Goal: Communication & Community: Connect with others

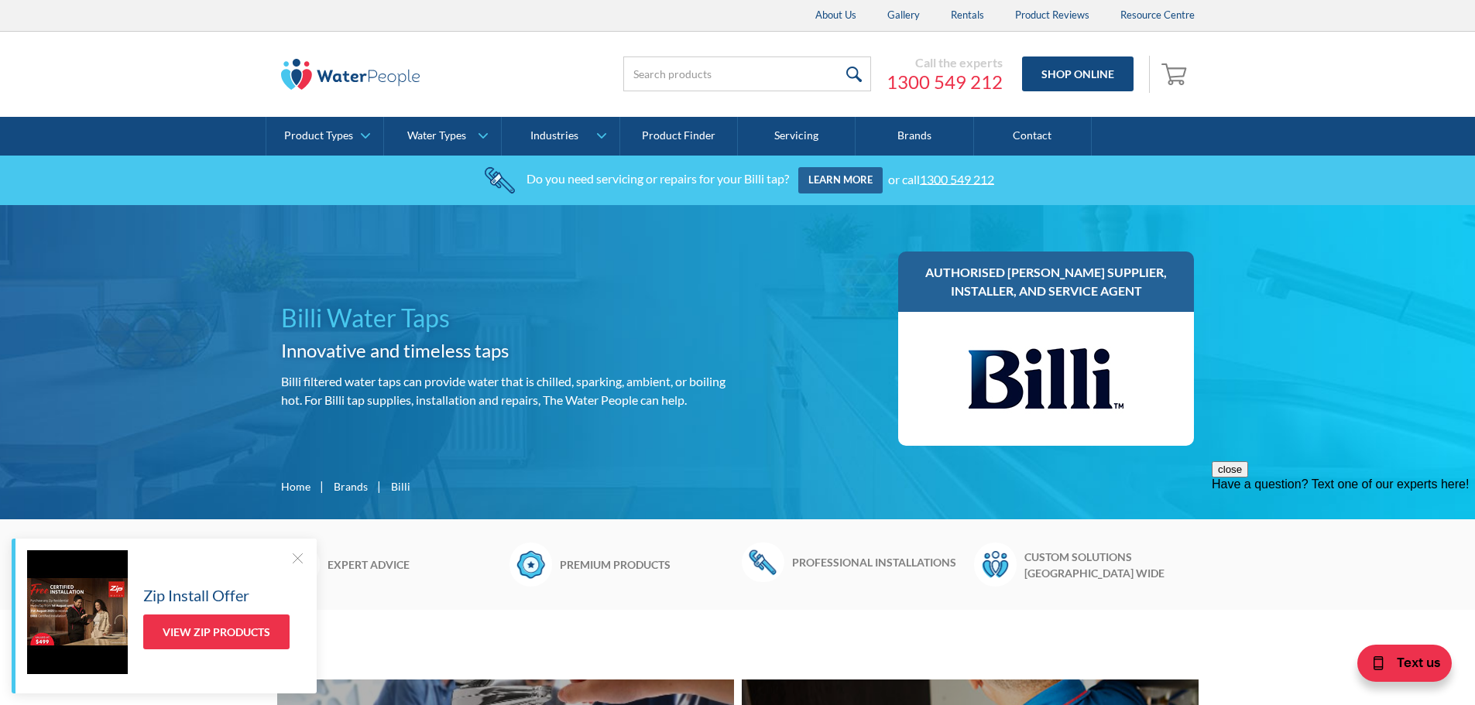
click at [976, 85] on link "1300 549 212" at bounding box center [945, 81] width 116 height 23
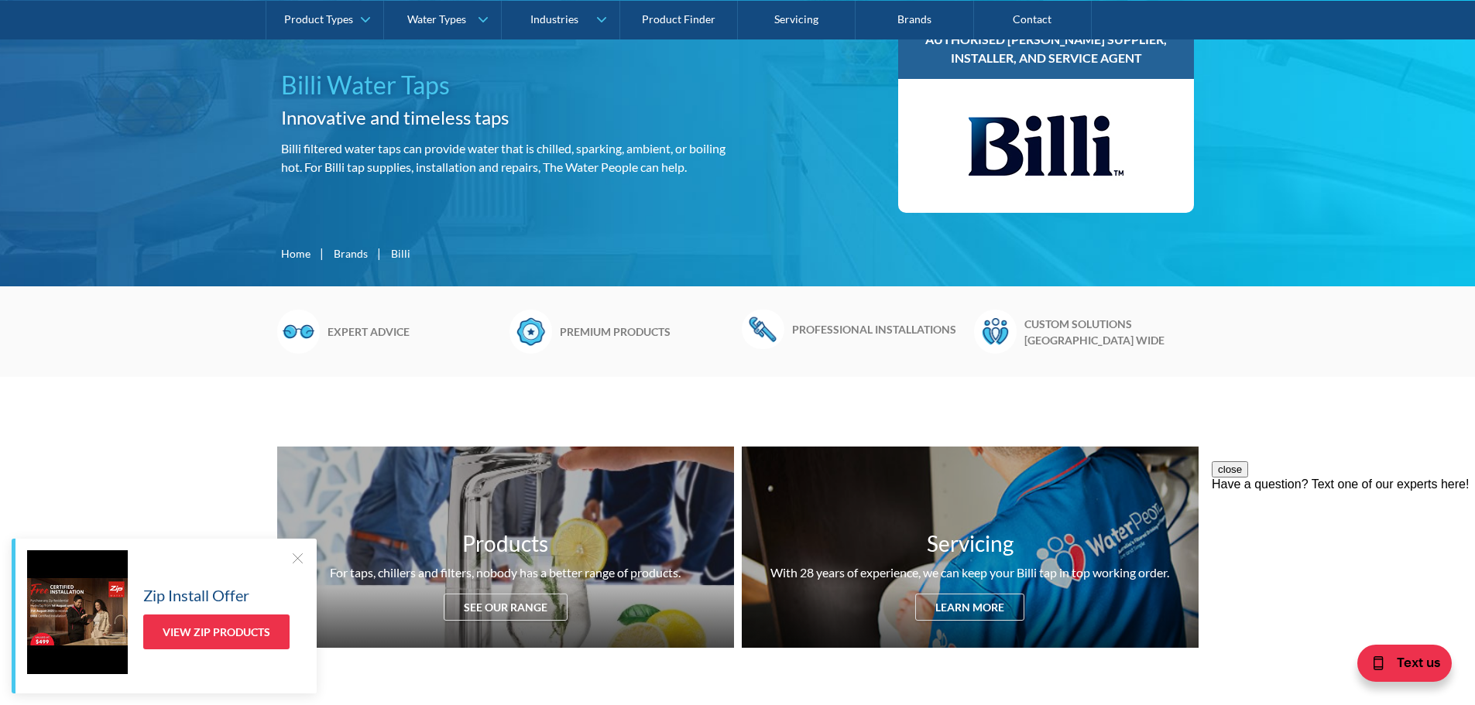
scroll to position [258, 0]
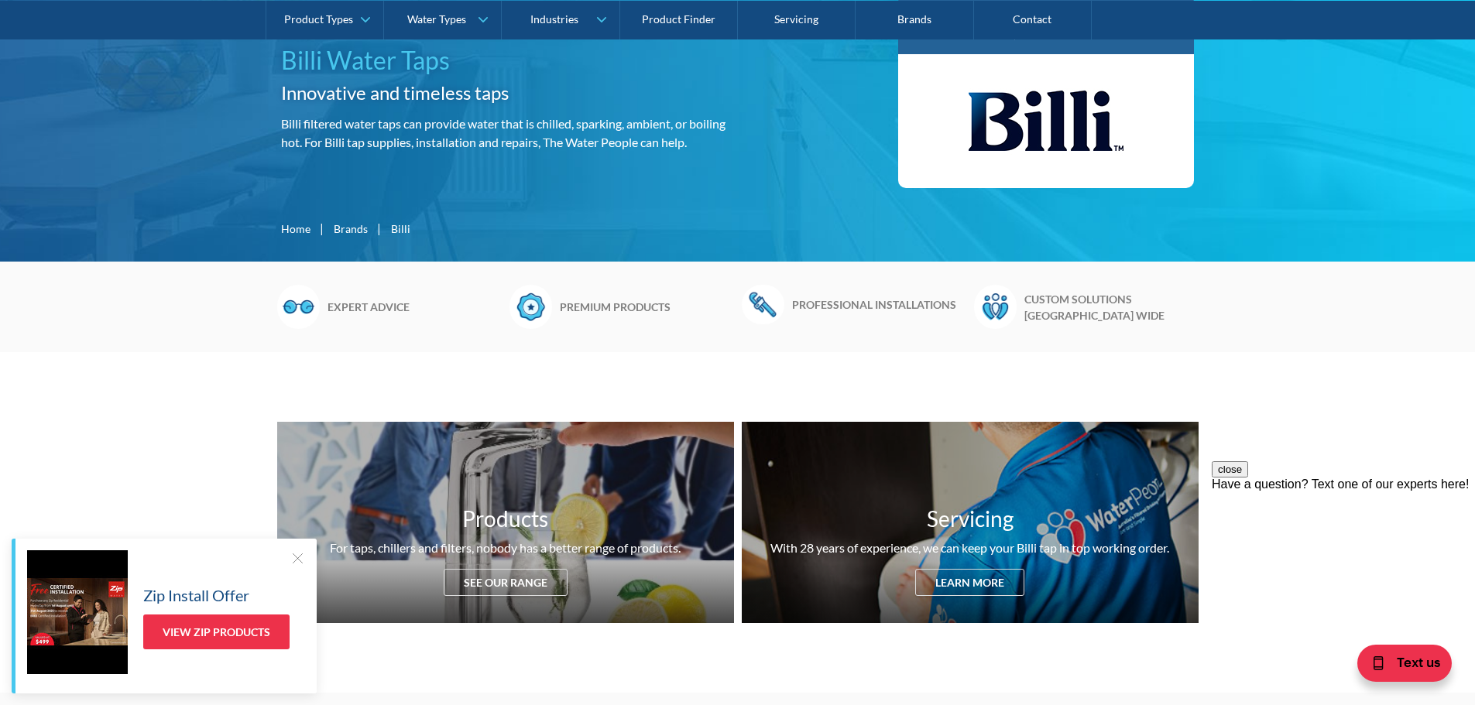
click at [297, 557] on div at bounding box center [297, 558] width 15 height 15
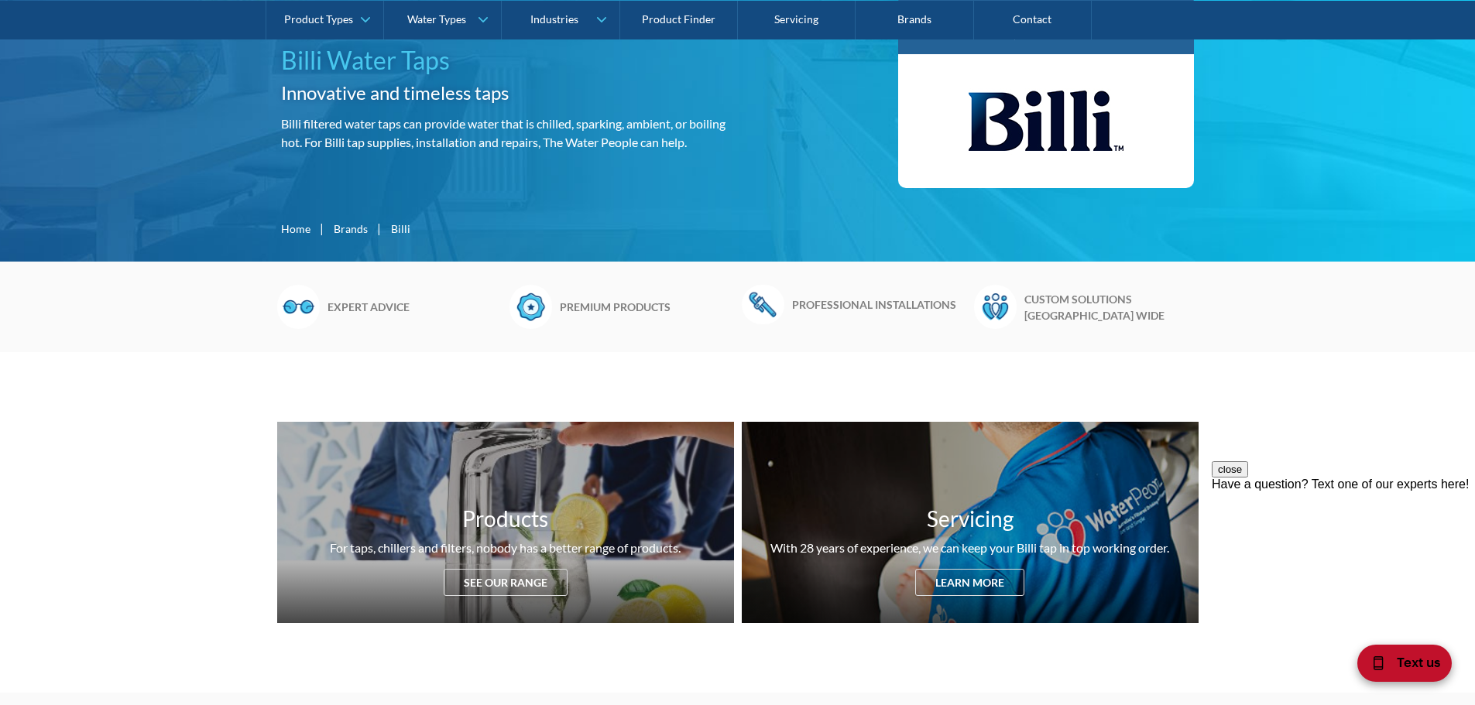
click at [1402, 665] on span "Text us" at bounding box center [1418, 662] width 43 height 20
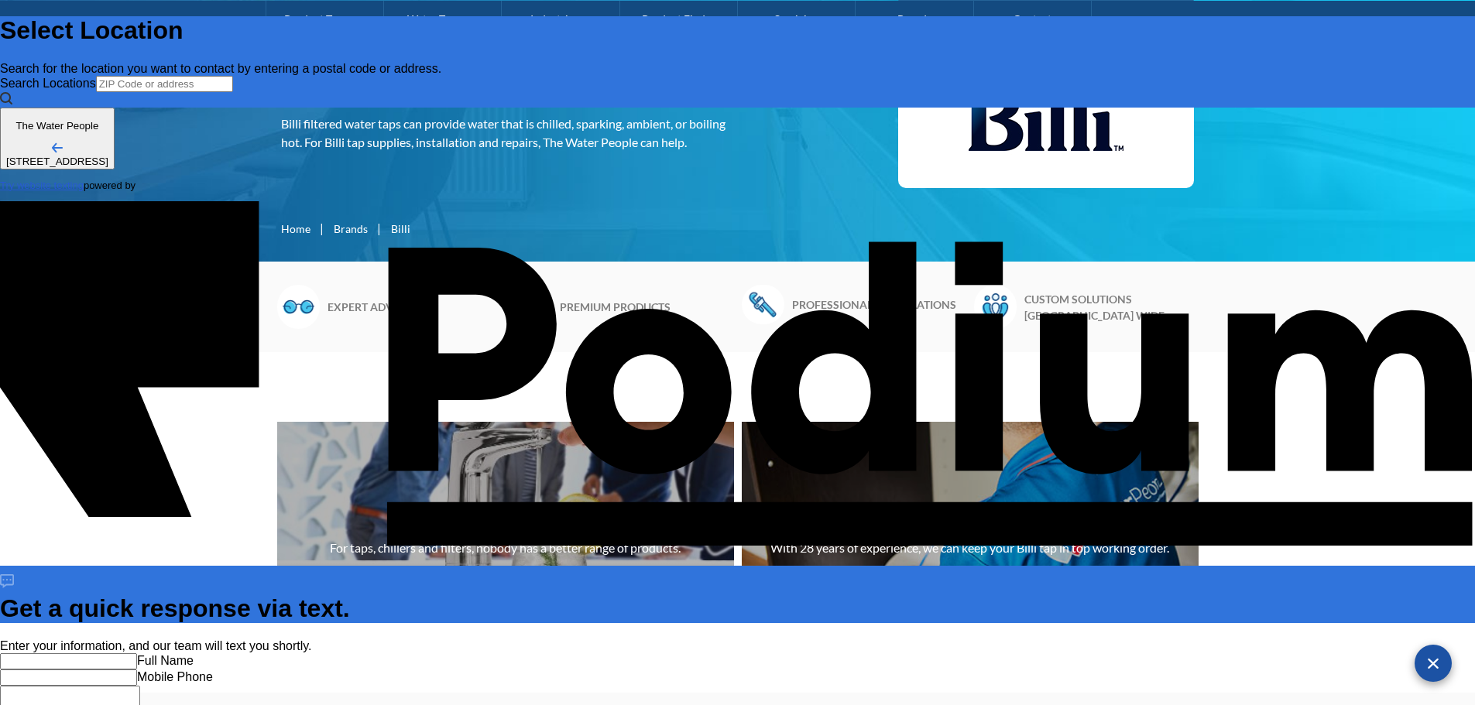
scroll to position [0, 0]
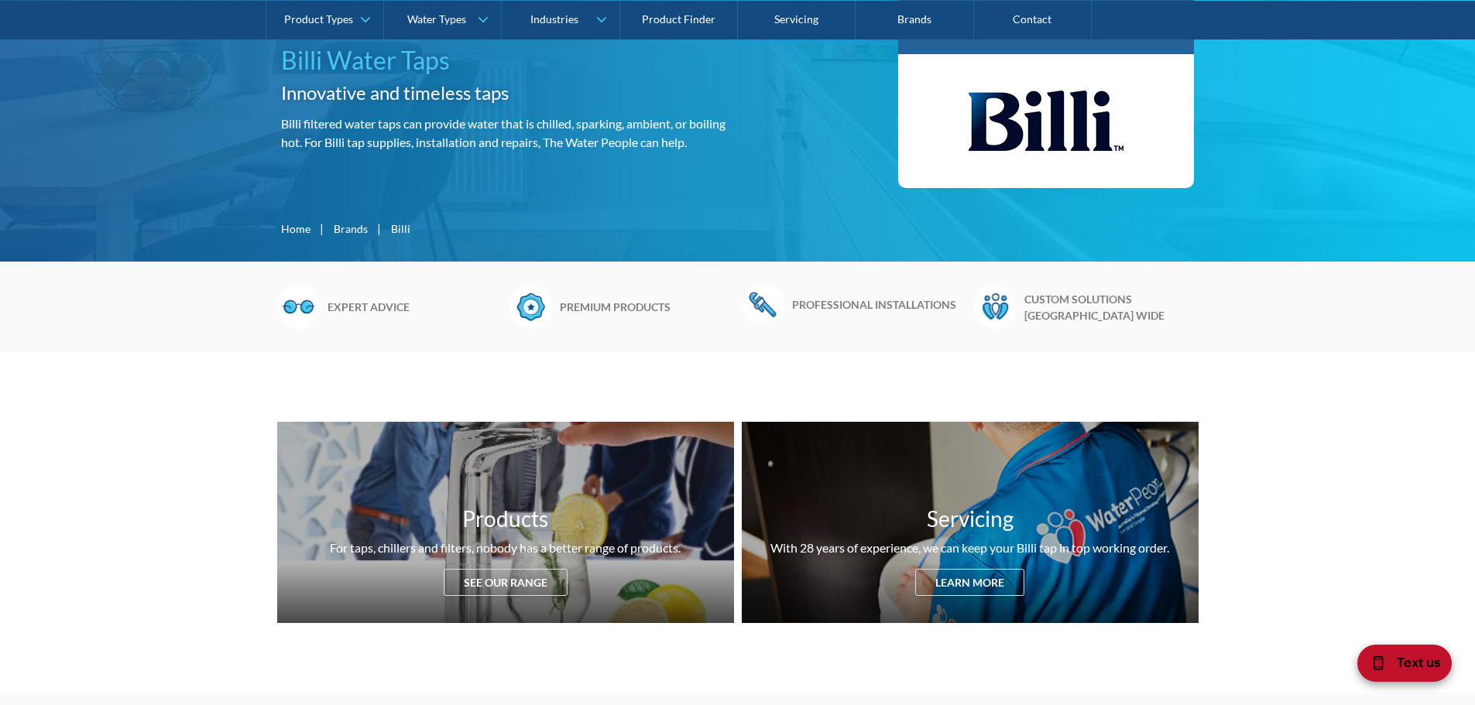
click at [1394, 664] on div "Text us" at bounding box center [1404, 663] width 94 height 37
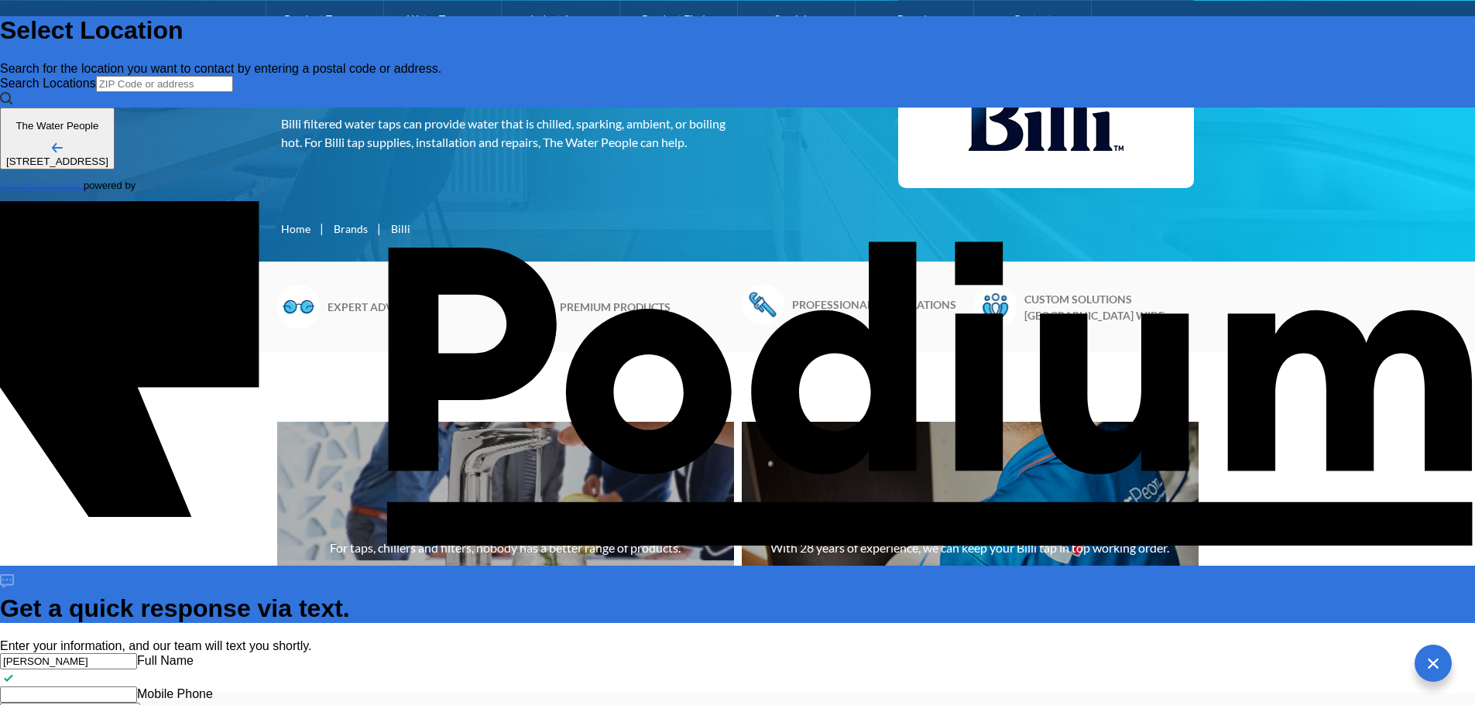
type input "[PERSON_NAME]"
type Phone "[PHONE_NUMBER]"
drag, startPoint x: 1252, startPoint y: 348, endPoint x: 1340, endPoint y: 352, distance: 88.3
click at [137, 687] on Phone "[PHONE_NUMBER]" at bounding box center [68, 695] width 137 height 16
click at [1440, 664] on span "Text us" at bounding box center [1440, 664] width 43 height 20
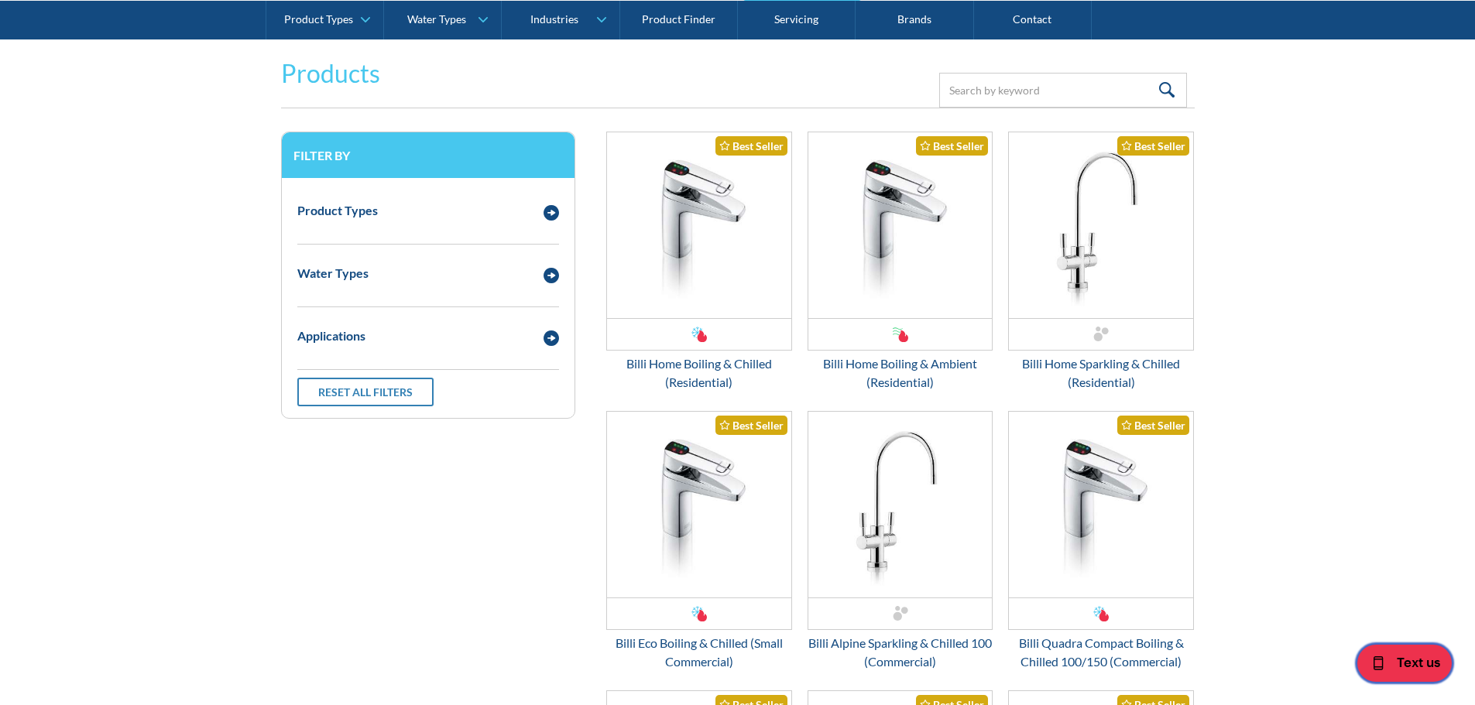
scroll to position [2065, 0]
